Goal: Navigation & Orientation: Go to known website

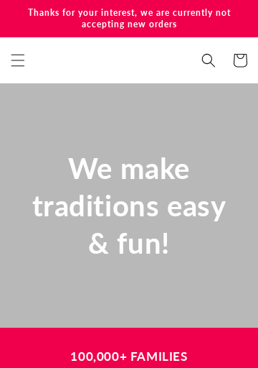
scroll to position [0, 775]
